Goal: Task Accomplishment & Management: Manage account settings

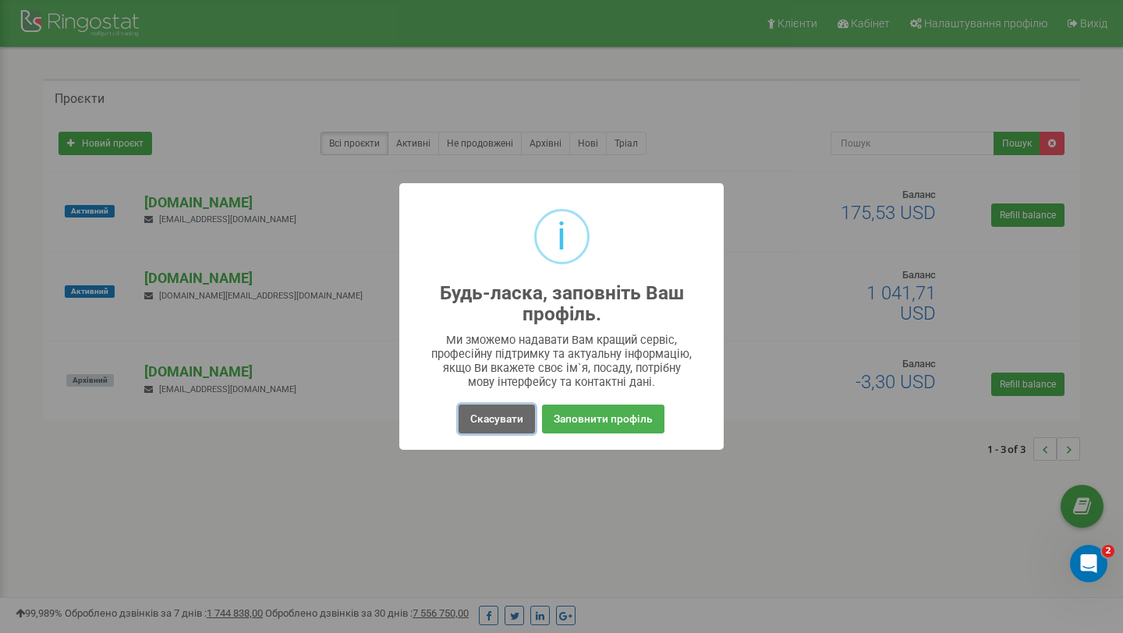
click at [485, 418] on button "Скасувати" at bounding box center [497, 419] width 76 height 29
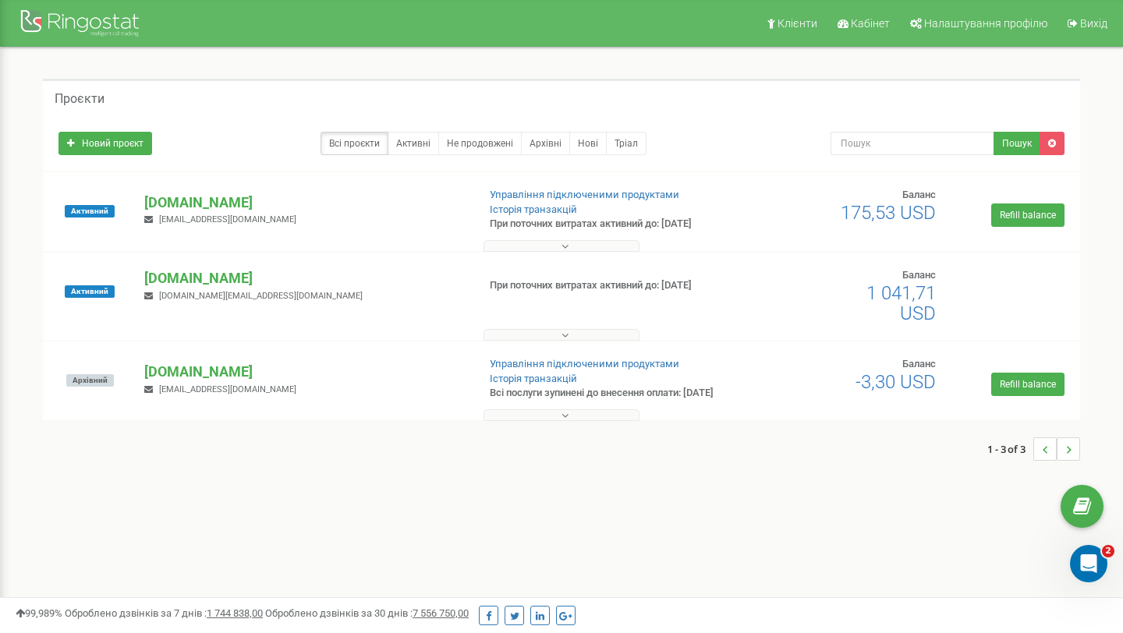
click at [527, 248] on button at bounding box center [562, 246] width 156 height 12
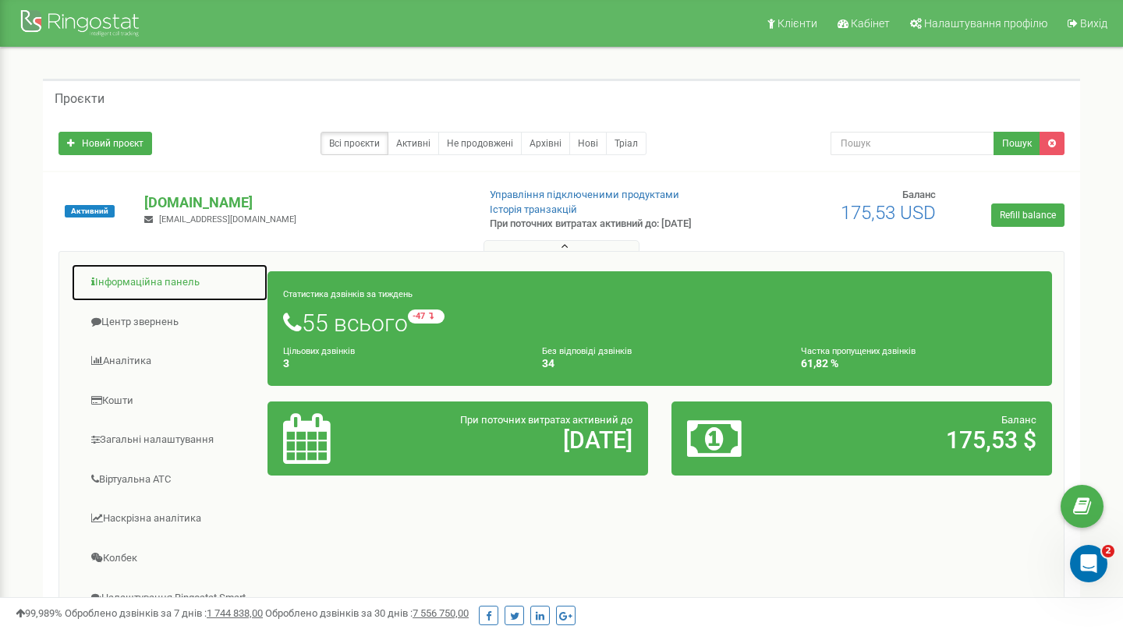
click at [147, 289] on link "Інформаційна панель" at bounding box center [169, 283] width 197 height 38
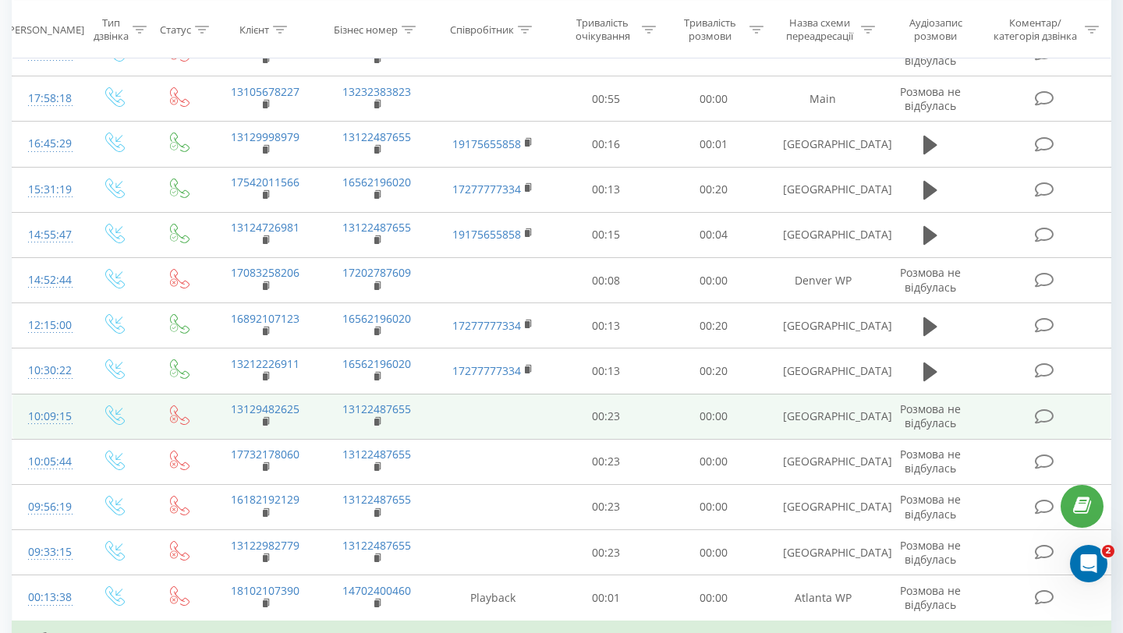
scroll to position [856, 0]
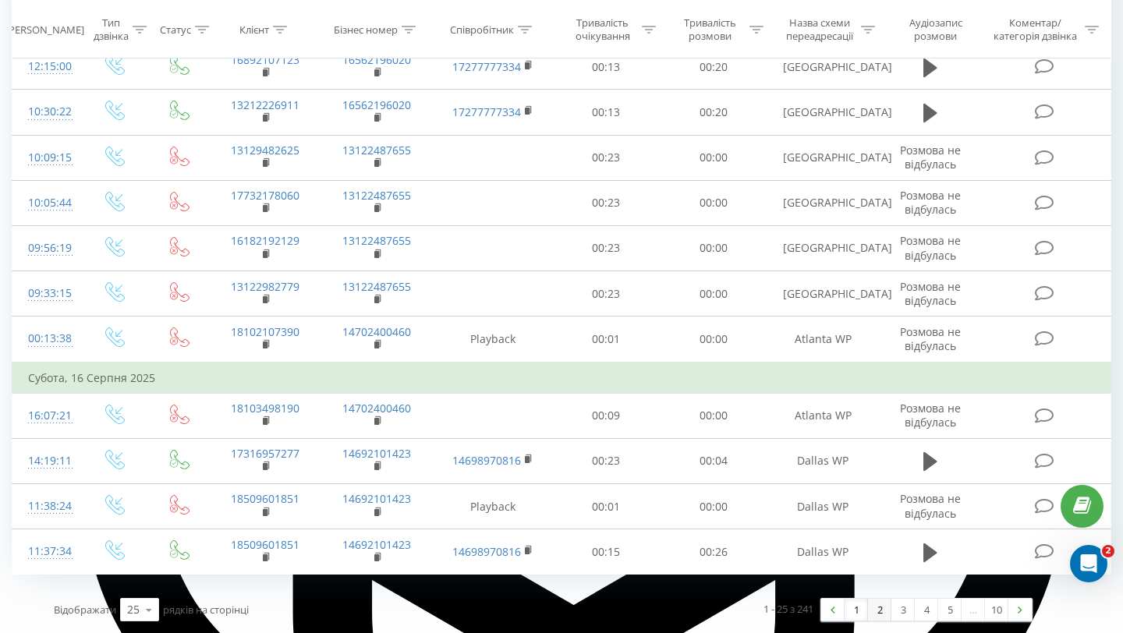
click at [885, 614] on link "2" at bounding box center [879, 610] width 23 height 22
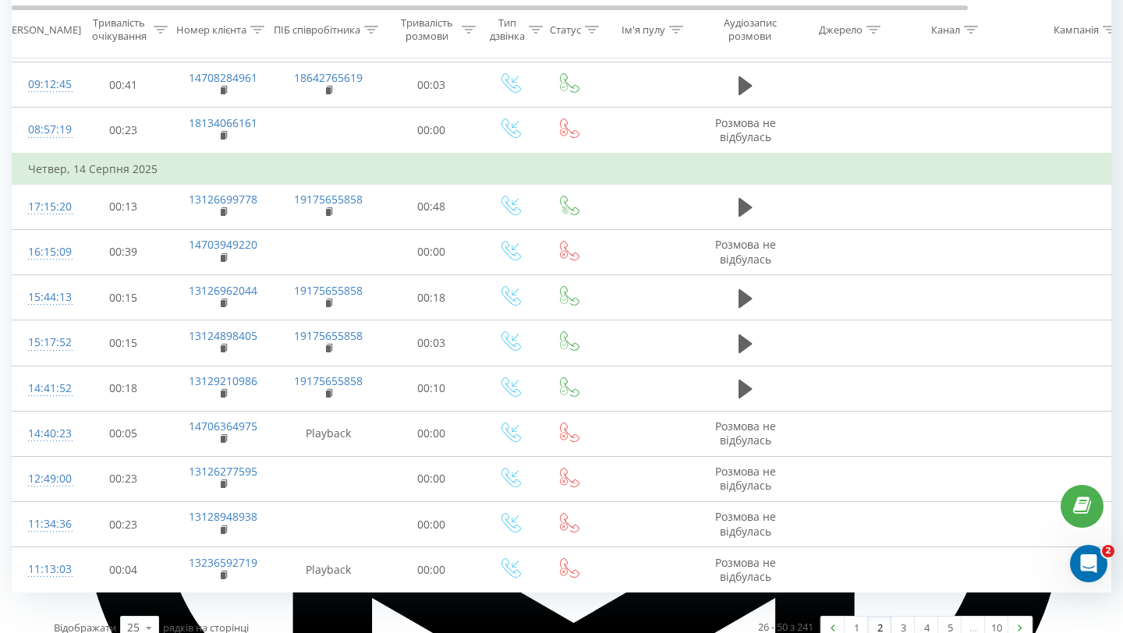
scroll to position [856, 0]
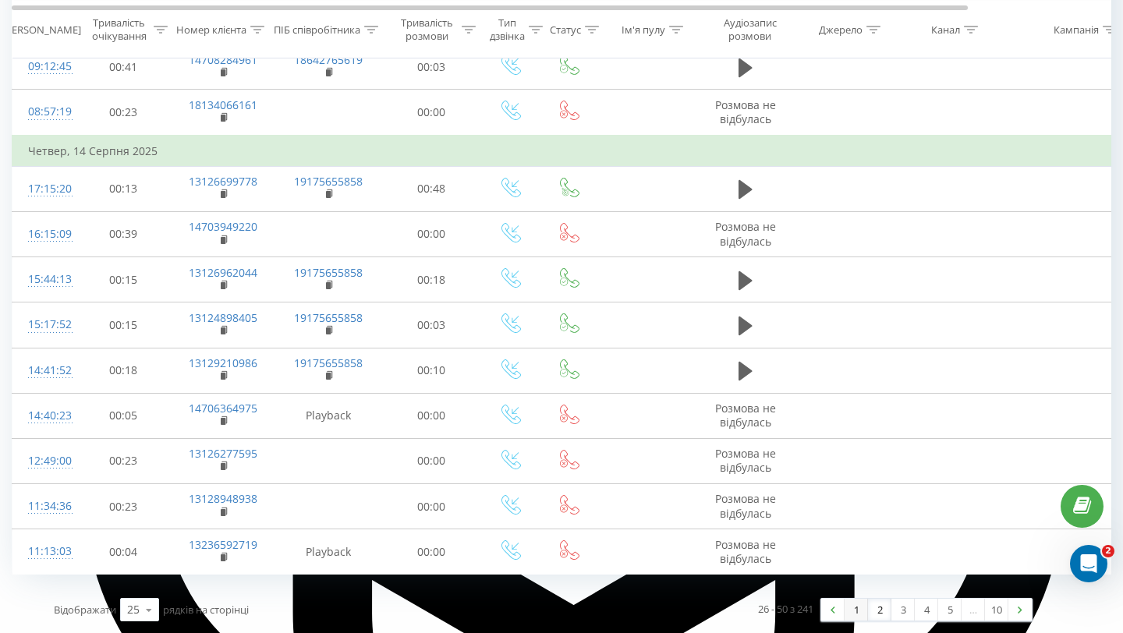
click at [857, 615] on link "1" at bounding box center [856, 610] width 23 height 22
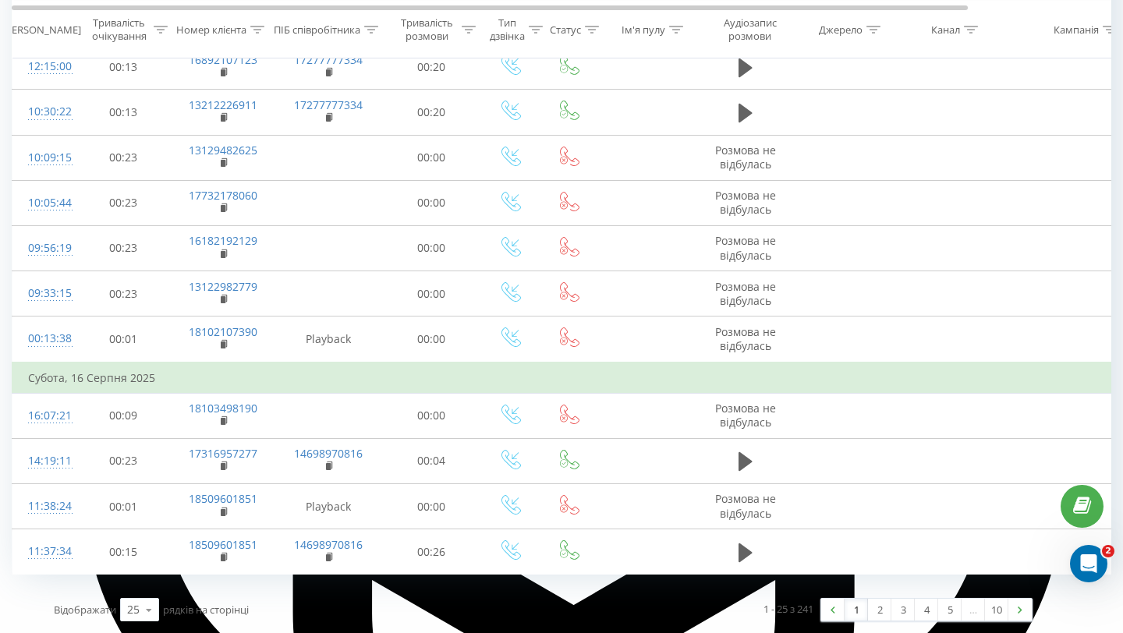
click at [852, 616] on link "1" at bounding box center [856, 610] width 23 height 22
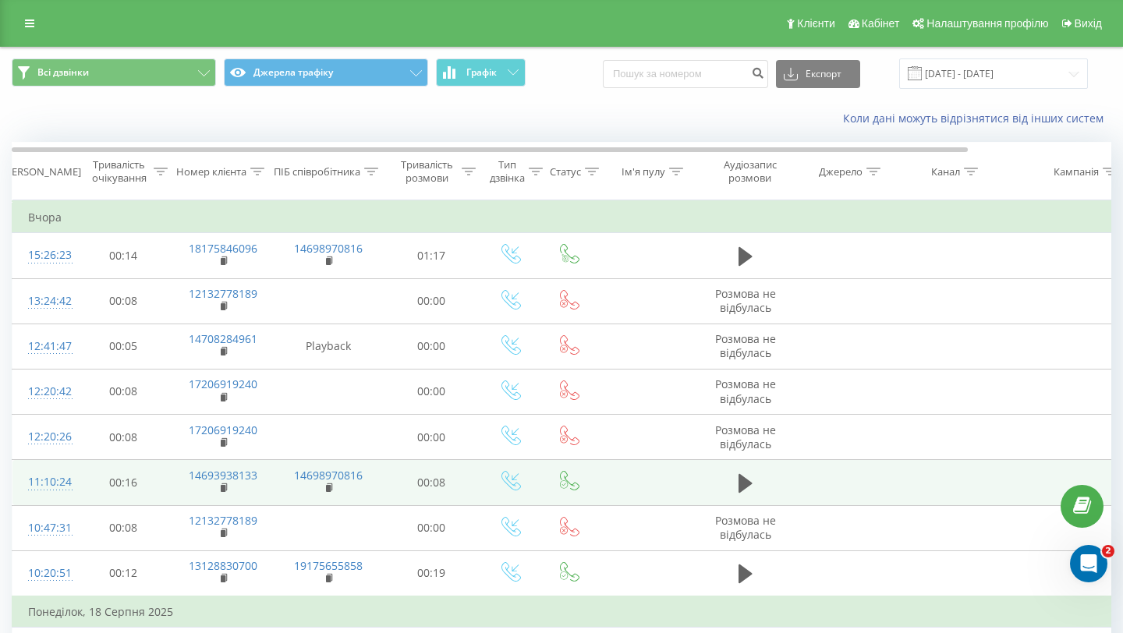
scroll to position [856, 0]
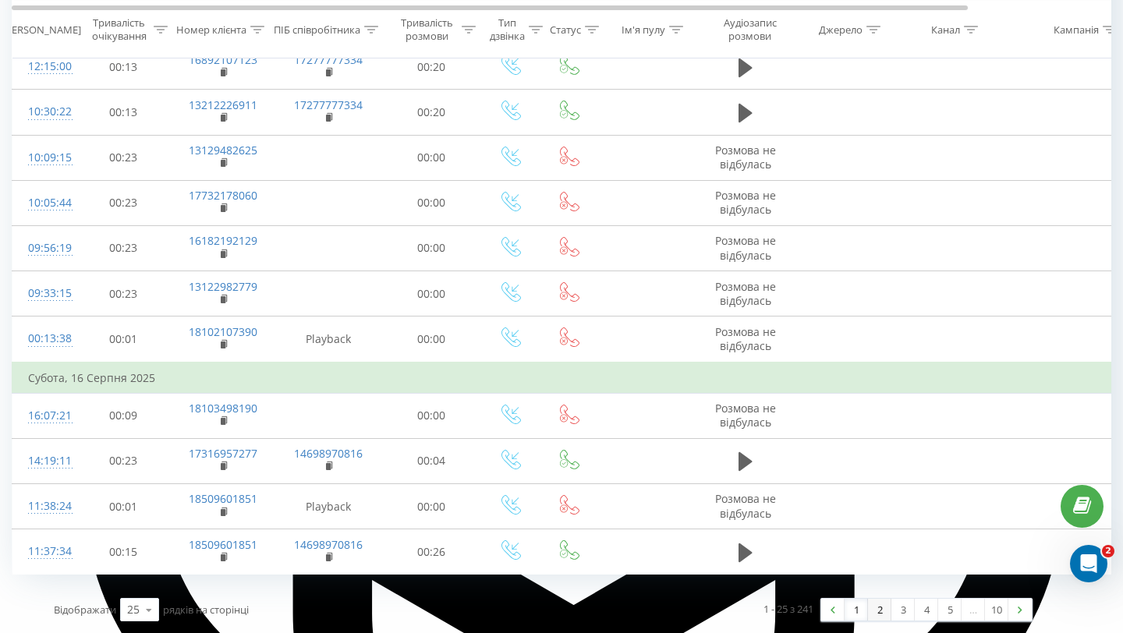
click at [874, 616] on link "2" at bounding box center [879, 610] width 23 height 22
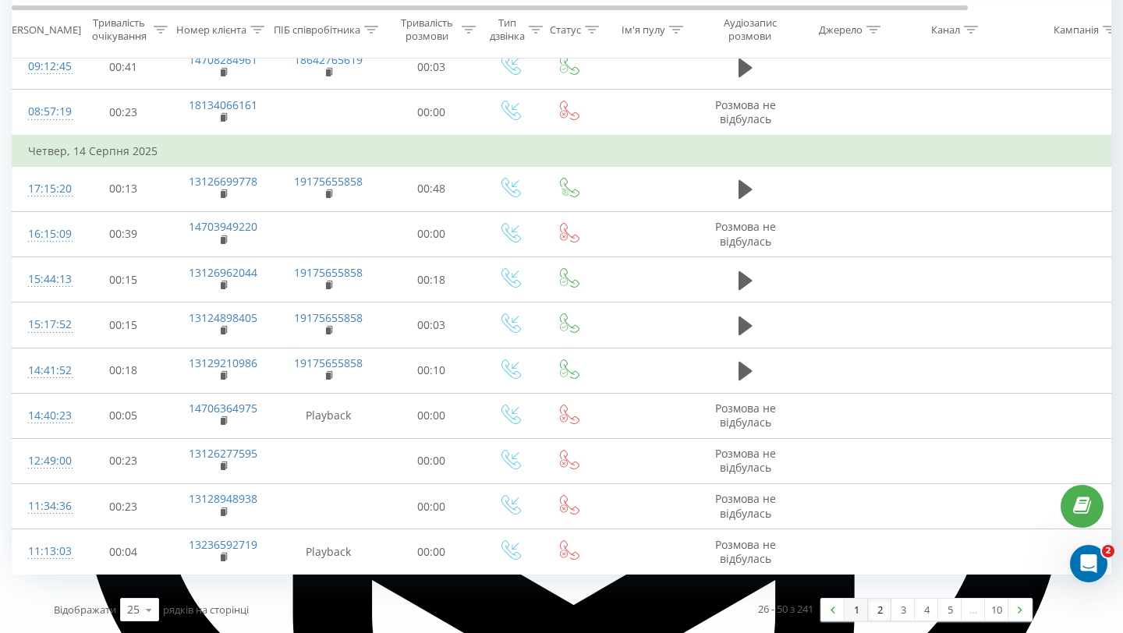
click at [850, 615] on link "1" at bounding box center [856, 610] width 23 height 22
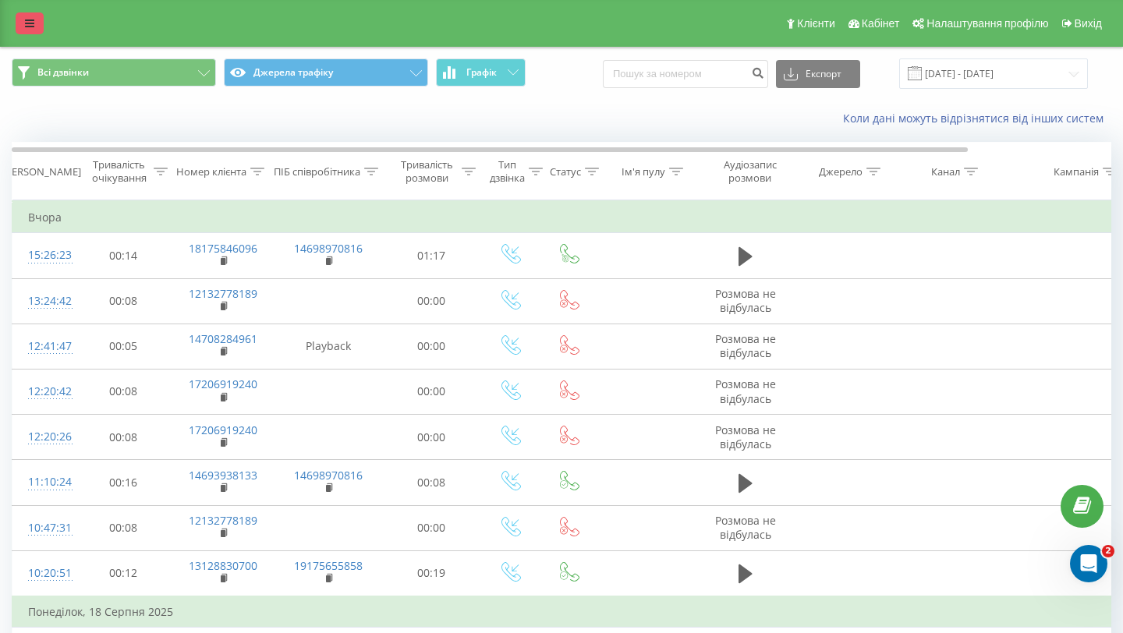
click at [22, 27] on link at bounding box center [30, 23] width 28 height 22
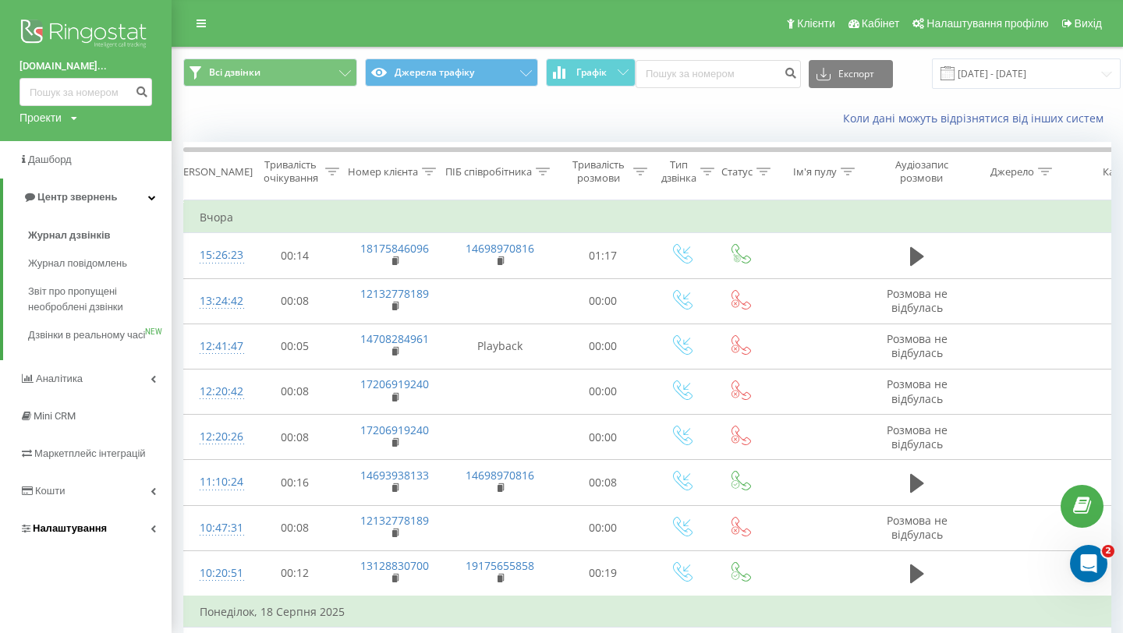
click at [66, 534] on span "Налаштування" at bounding box center [70, 529] width 74 height 12
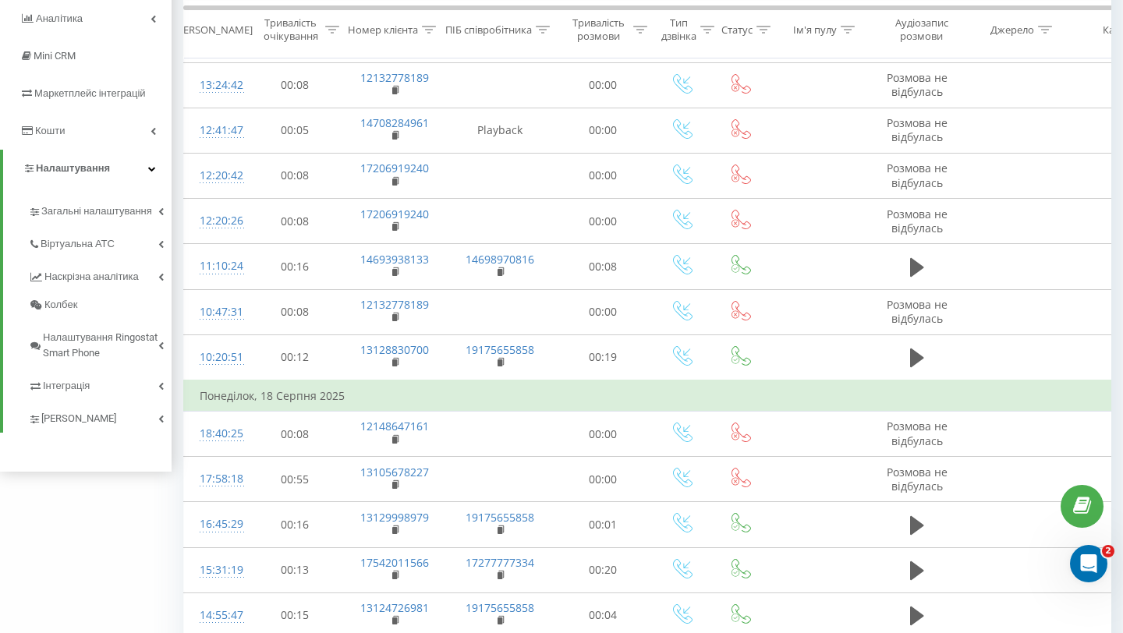
scroll to position [224, 0]
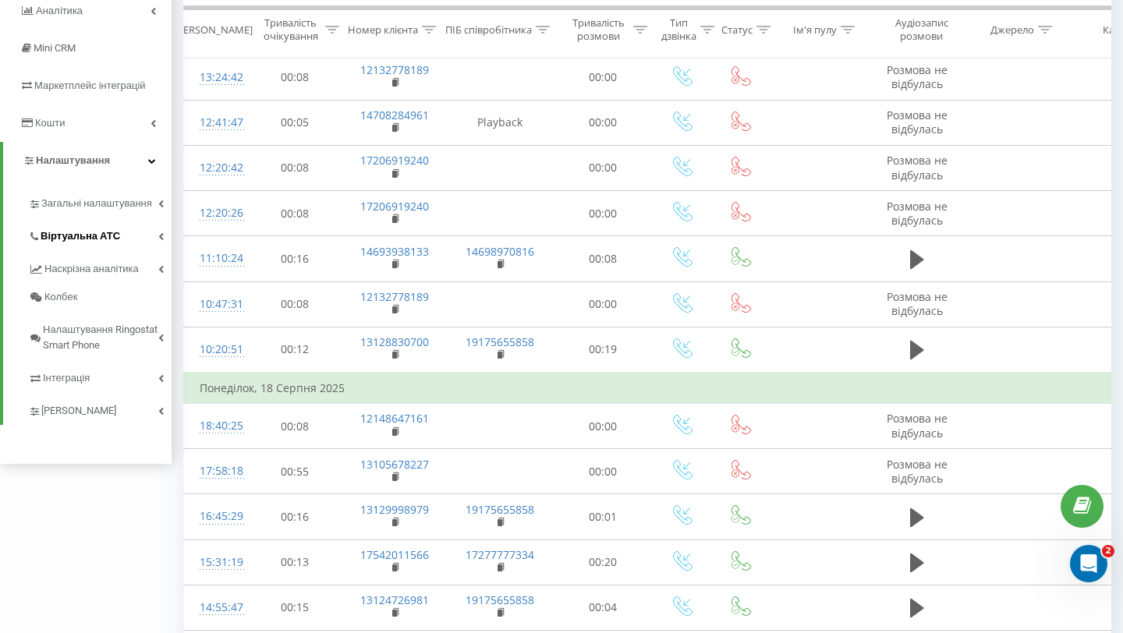
click at [129, 237] on link "Віртуальна АТС" at bounding box center [100, 234] width 144 height 33
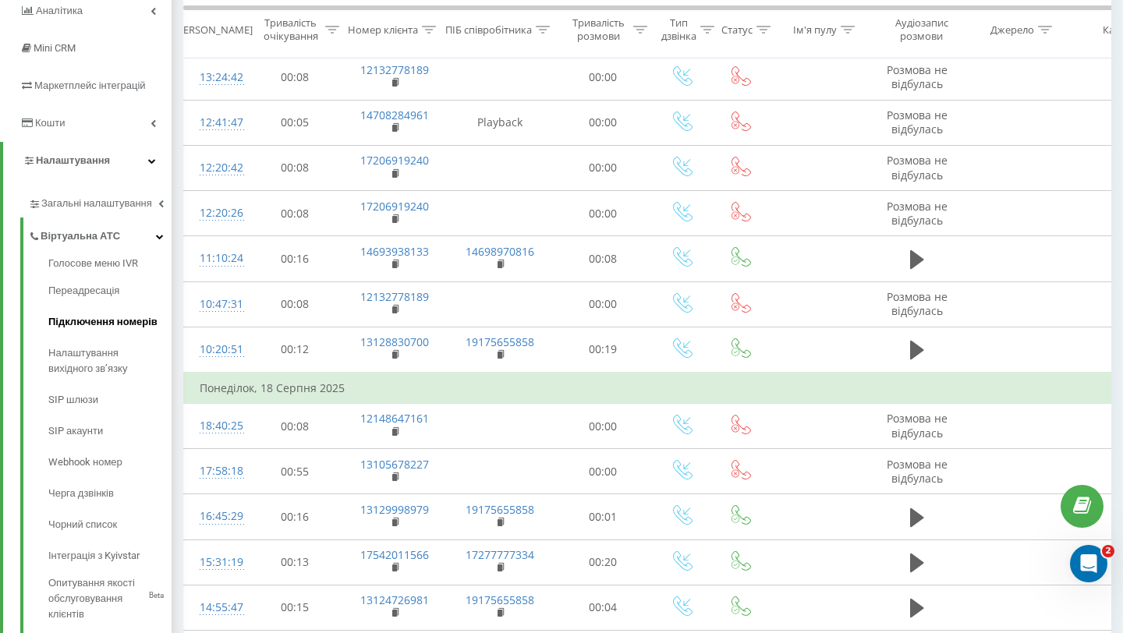
click at [108, 318] on span "Підключення номерів" at bounding box center [102, 322] width 109 height 16
